Goal: Information Seeking & Learning: Check status

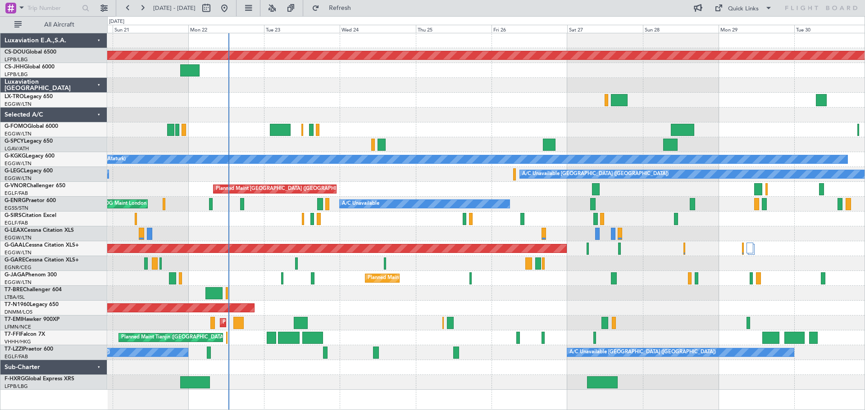
click at [456, 109] on div "Planned Maint London ([GEOGRAPHIC_DATA]) Planned Maint [GEOGRAPHIC_DATA] ([GEOG…" at bounding box center [485, 211] width 757 height 357
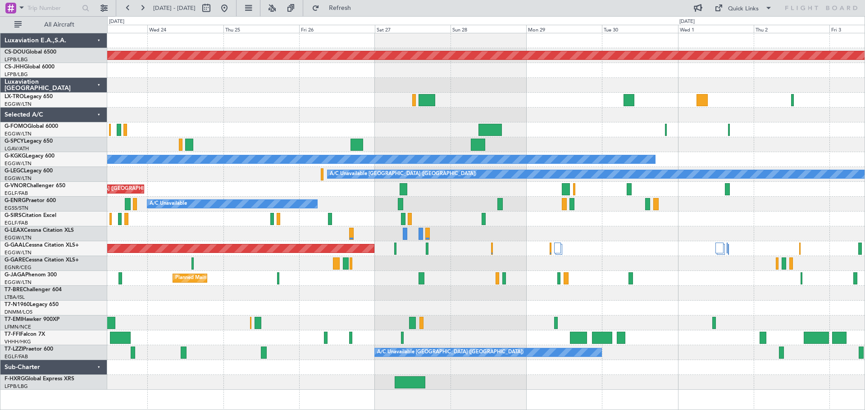
click at [493, 78] on div at bounding box center [485, 85] width 757 height 15
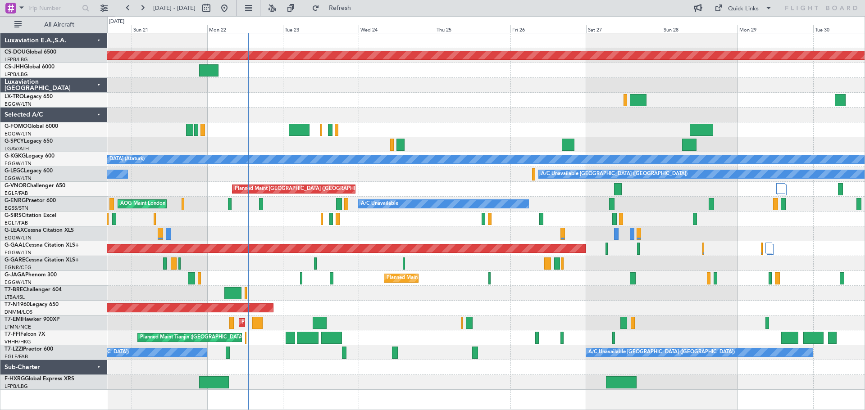
click at [508, 123] on div "Planned Maint London ([GEOGRAPHIC_DATA]) Planned Maint [GEOGRAPHIC_DATA] ([GEOG…" at bounding box center [485, 211] width 757 height 357
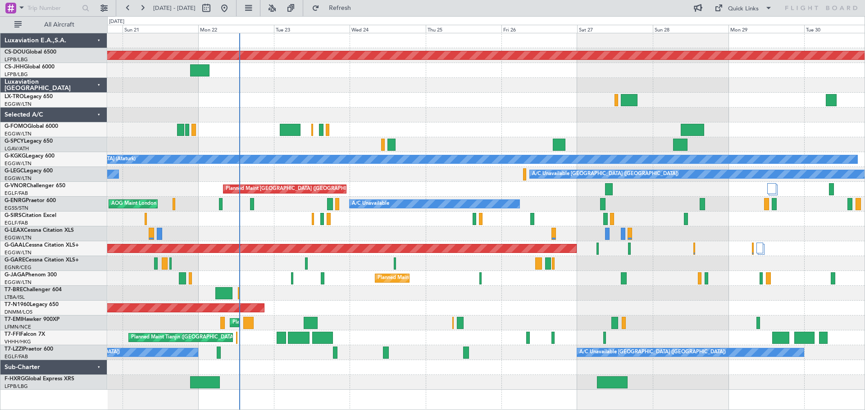
click at [341, 88] on div at bounding box center [485, 85] width 757 height 15
click at [462, 123] on div at bounding box center [485, 130] width 757 height 15
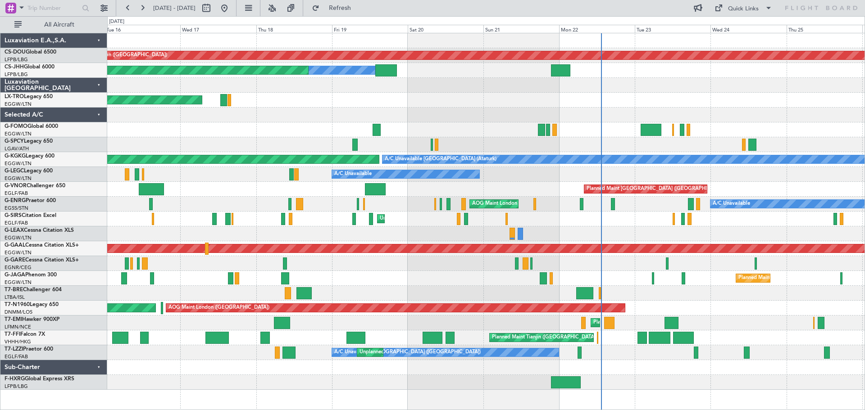
click at [575, 153] on div "A/C Unavailable [GEOGRAPHIC_DATA] (Ataturk) AOG Maint [GEOGRAPHIC_DATA] ([GEOGR…" at bounding box center [485, 159] width 757 height 15
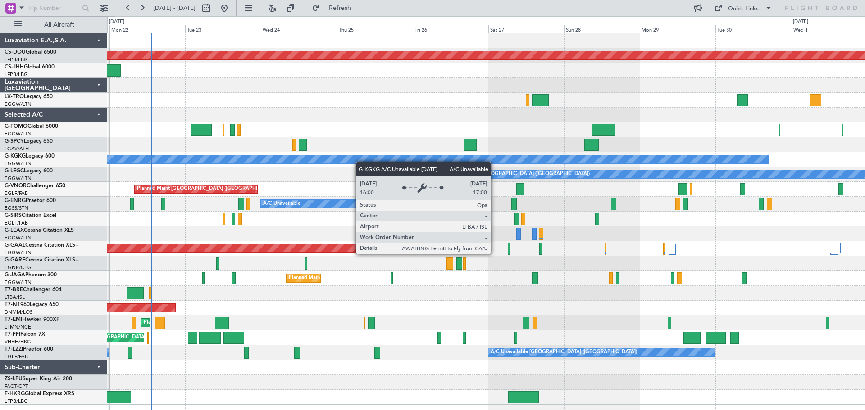
click at [323, 158] on div "Planned Maint London ([GEOGRAPHIC_DATA]) Owner A/C Unavailable [GEOGRAPHIC_DATA…" at bounding box center [485, 219] width 757 height 372
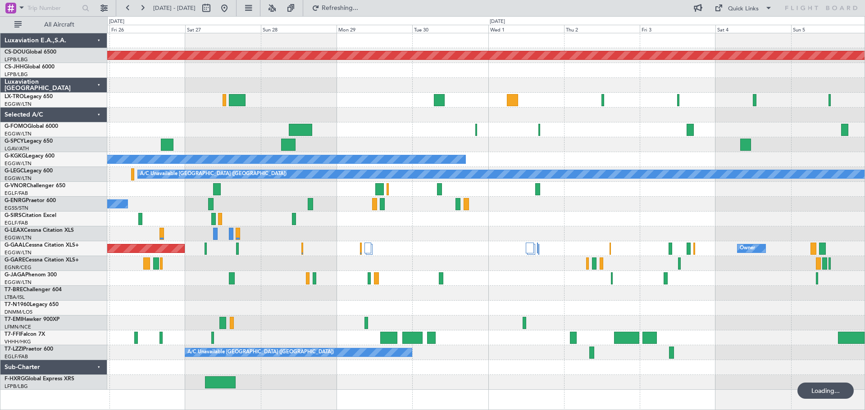
click at [367, 191] on div "Planned Maint London ([GEOGRAPHIC_DATA]) A/C Unavailable A/C Unavailable [GEOGR…" at bounding box center [485, 211] width 757 height 357
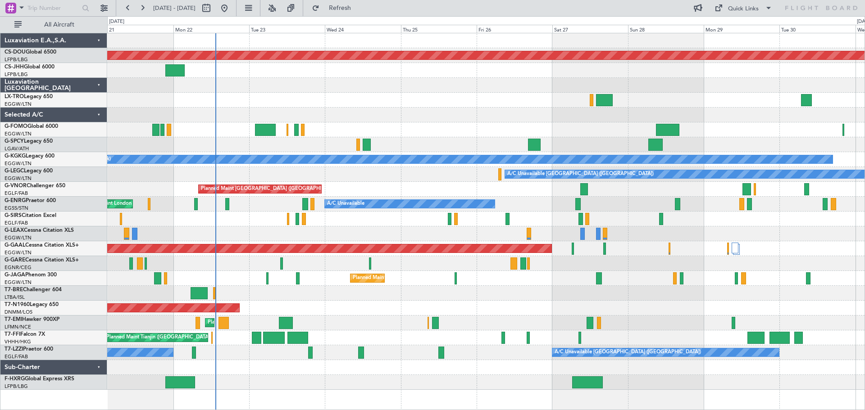
click at [587, 141] on div "Planned Maint London ([GEOGRAPHIC_DATA]) Planned Maint [GEOGRAPHIC_DATA] ([GEOG…" at bounding box center [485, 211] width 757 height 357
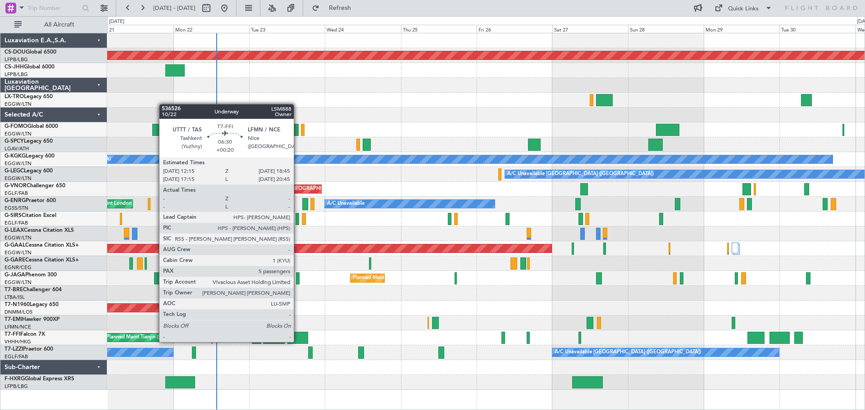
click at [298, 342] on div at bounding box center [297, 338] width 21 height 12
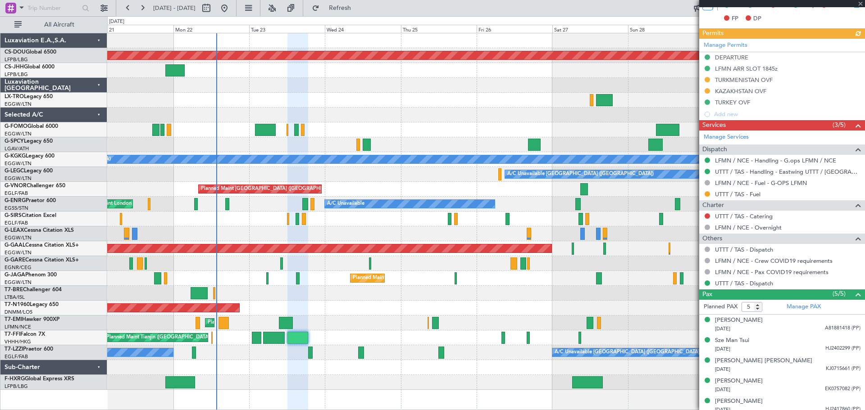
scroll to position [246, 0]
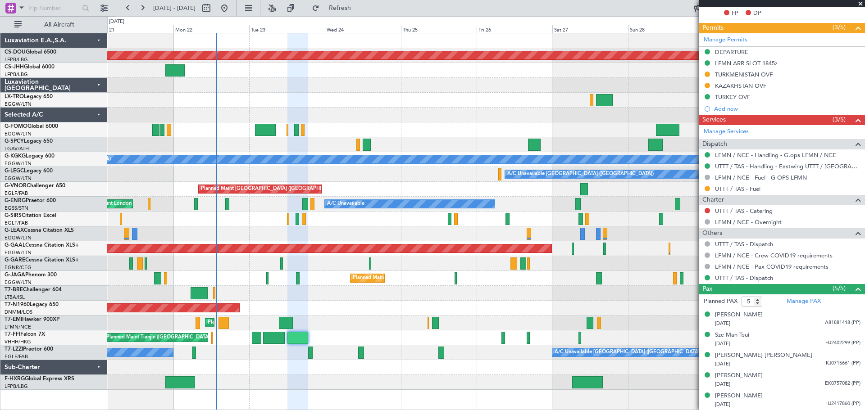
click at [861, 3] on span at bounding box center [860, 4] width 9 height 8
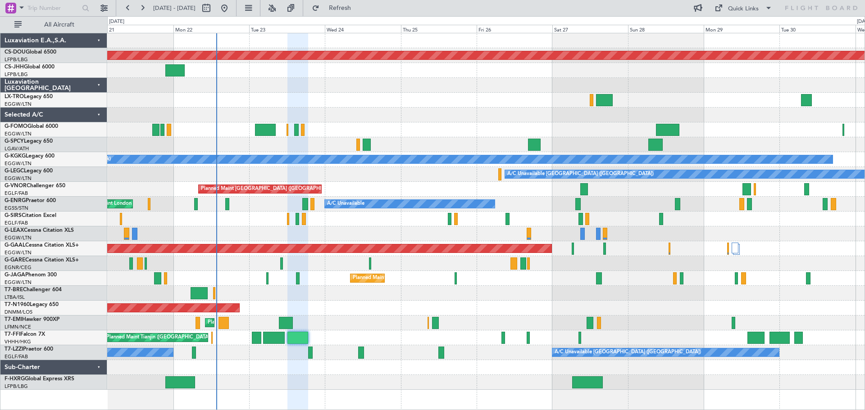
type input "0"
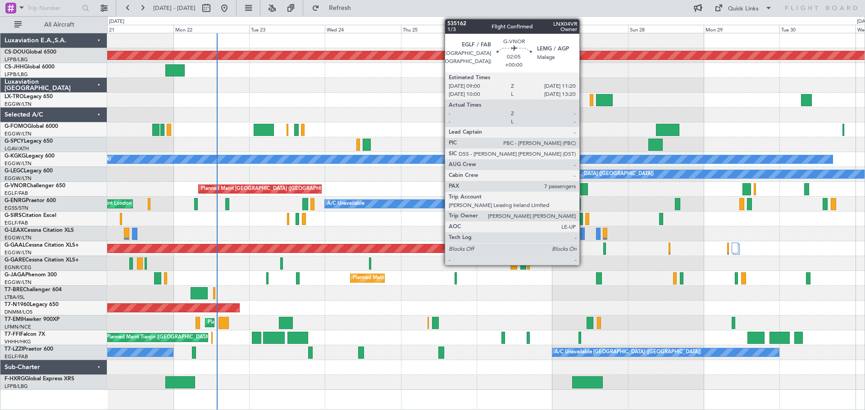
click at [583, 189] on div at bounding box center [584, 189] width 8 height 12
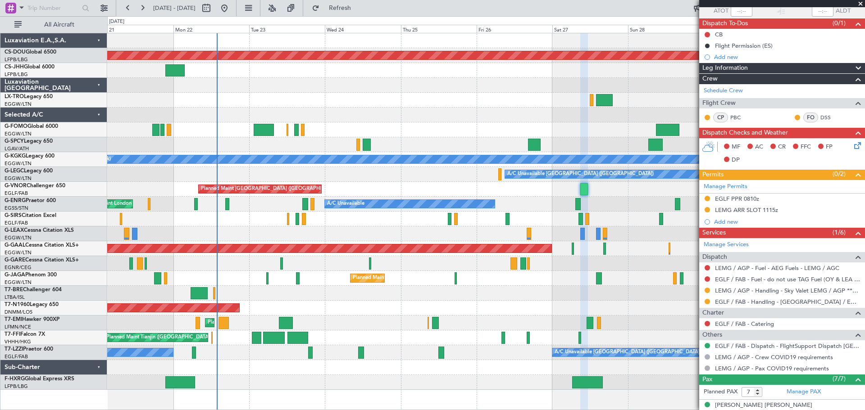
scroll to position [201, 0]
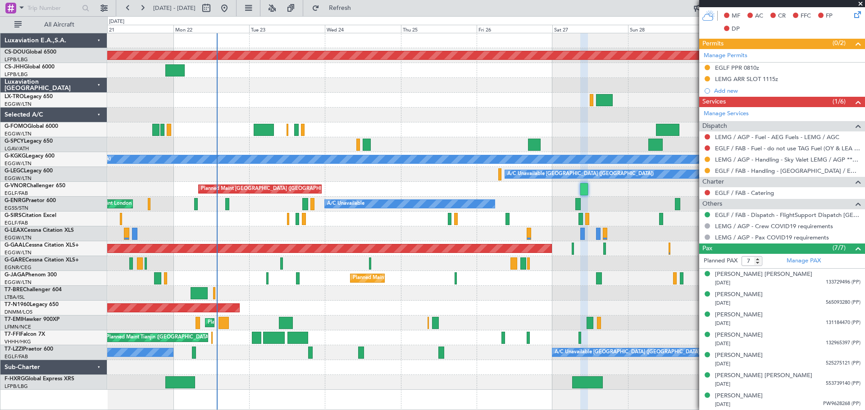
click at [860, 3] on span at bounding box center [860, 4] width 9 height 8
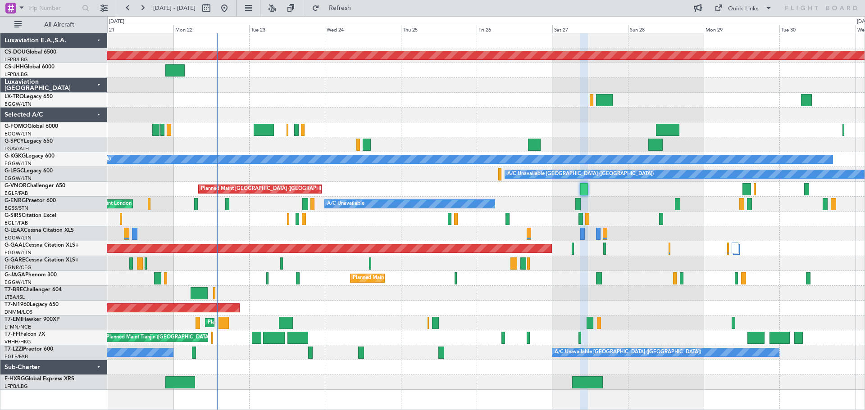
type input "0"
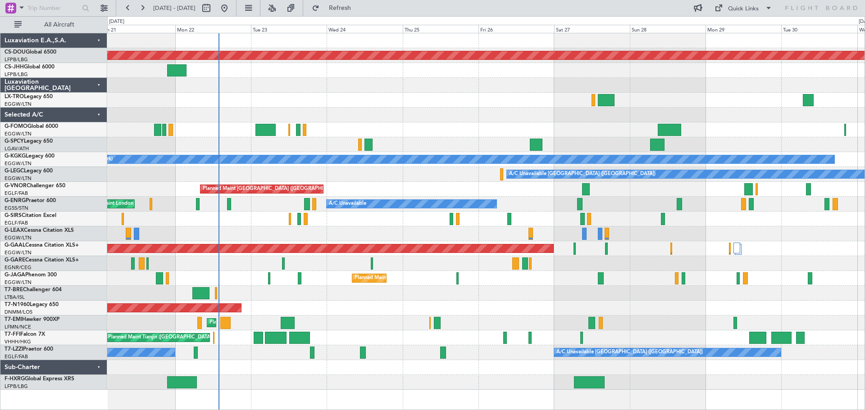
click at [318, 93] on div at bounding box center [485, 100] width 757 height 15
click at [434, 139] on div at bounding box center [485, 144] width 757 height 15
click at [364, 108] on div at bounding box center [485, 115] width 757 height 15
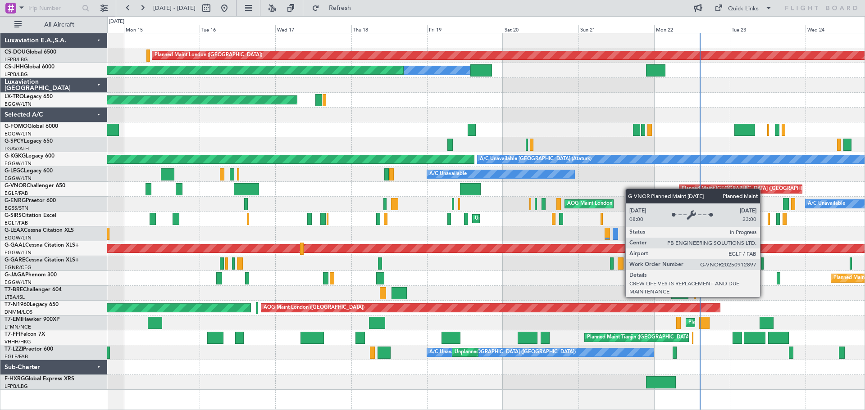
click at [729, 187] on div "Planned Maint London ([GEOGRAPHIC_DATA]) Planned Maint [GEOGRAPHIC_DATA] ([GEOG…" at bounding box center [485, 211] width 757 height 357
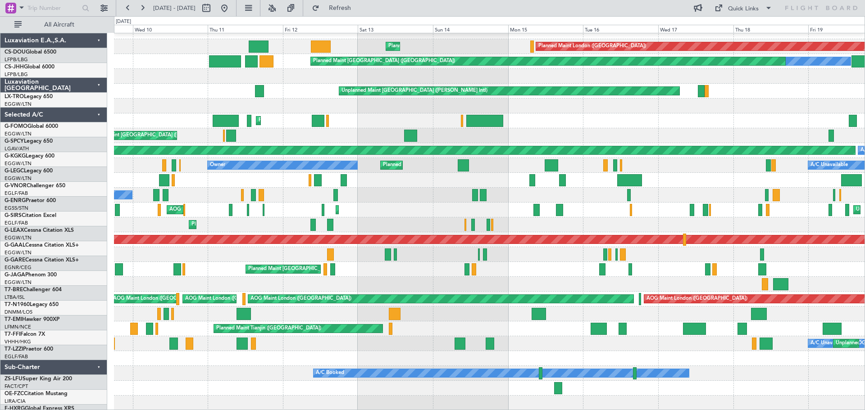
scroll to position [9, 0]
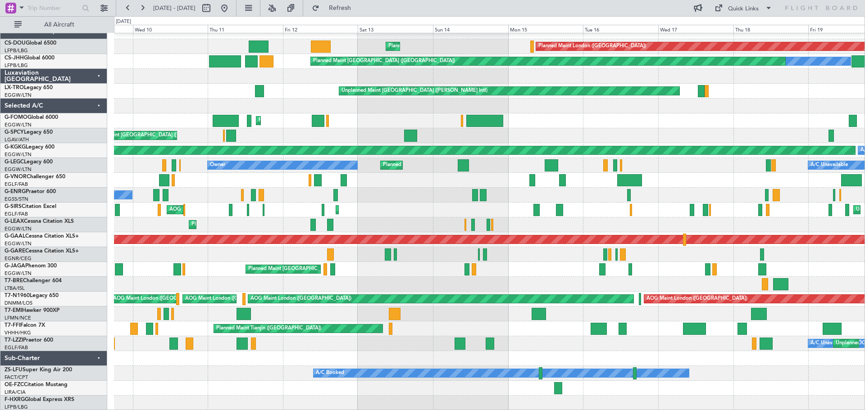
click at [559, 208] on div "Planned Maint London ([GEOGRAPHIC_DATA]) Planned Maint [GEOGRAPHIC_DATA] ([GEOG…" at bounding box center [489, 217] width 751 height 387
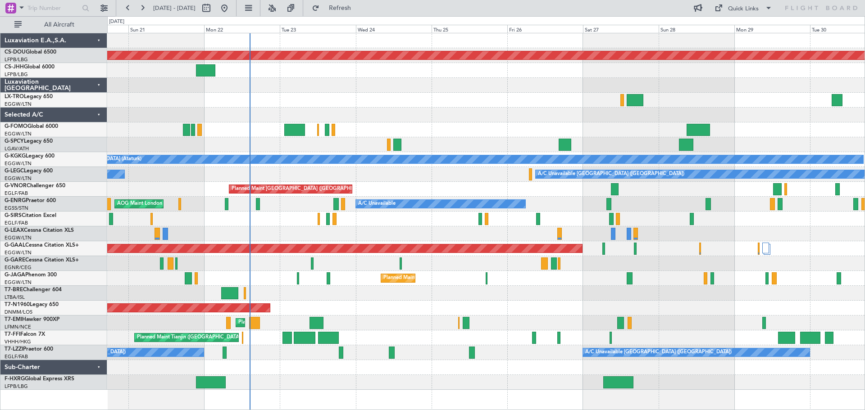
scroll to position [0, 0]
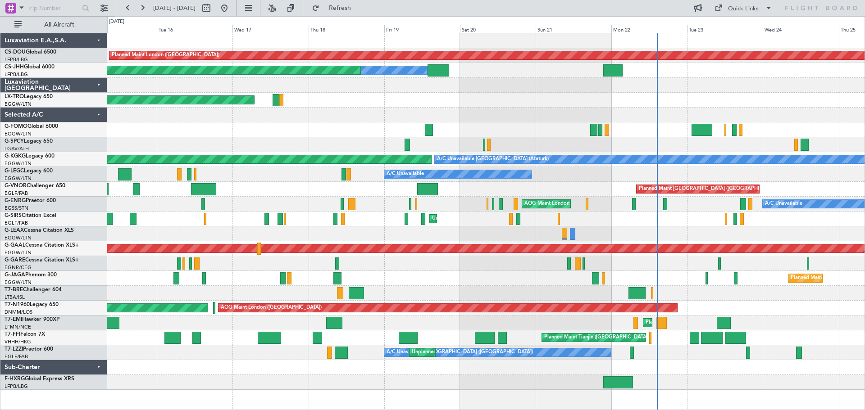
click at [731, 294] on div "Planned Maint London ([GEOGRAPHIC_DATA]) Planned Maint [GEOGRAPHIC_DATA] ([GEOG…" at bounding box center [485, 211] width 757 height 357
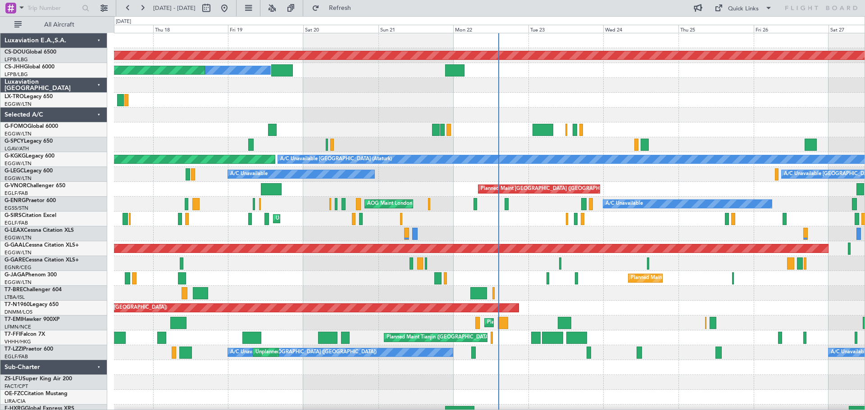
scroll to position [4, 0]
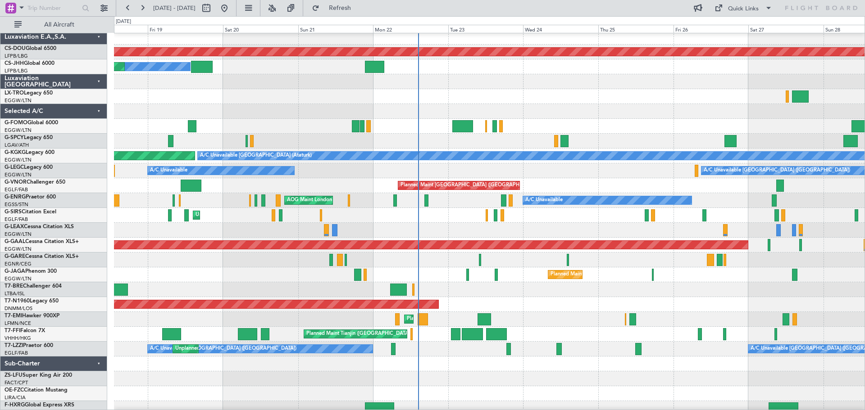
click at [504, 296] on div at bounding box center [489, 289] width 751 height 15
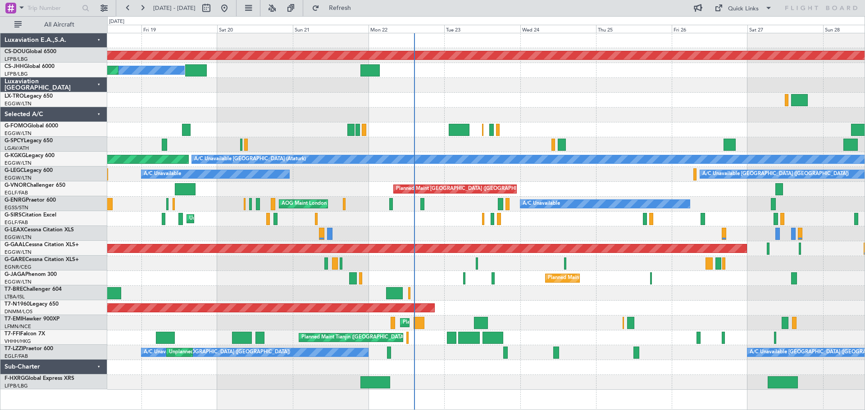
scroll to position [0, 0]
click at [560, 93] on div "Unplanned Maint [GEOGRAPHIC_DATA] ([PERSON_NAME] Intl)" at bounding box center [485, 100] width 757 height 15
click at [633, 95] on div "Unplanned Maint [GEOGRAPHIC_DATA] ([PERSON_NAME] Intl)" at bounding box center [485, 100] width 757 height 15
click at [632, 79] on div at bounding box center [485, 85] width 757 height 15
click at [633, 94] on div "Unplanned Maint [GEOGRAPHIC_DATA] ([PERSON_NAME] Intl)" at bounding box center [485, 100] width 757 height 15
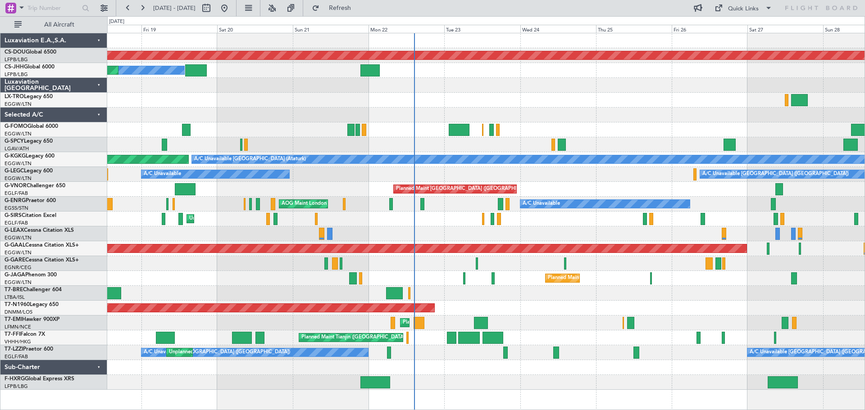
click at [633, 79] on div at bounding box center [485, 85] width 757 height 15
click at [634, 94] on div "Unplanned Maint [GEOGRAPHIC_DATA] ([PERSON_NAME] Intl)" at bounding box center [485, 100] width 757 height 15
click at [633, 79] on div at bounding box center [485, 85] width 757 height 15
